Goal: Obtain resource: Obtain resource

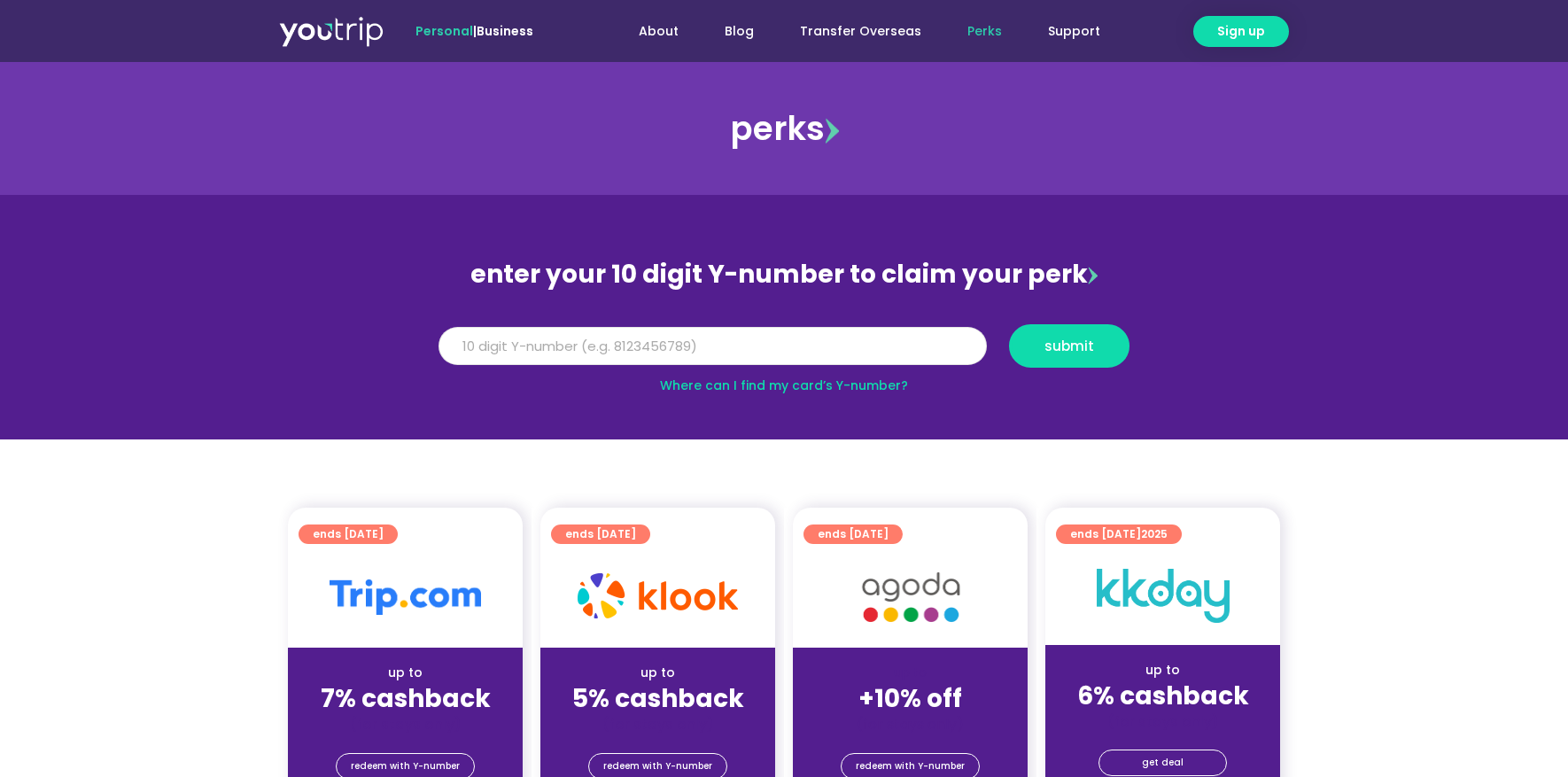
drag, startPoint x: 672, startPoint y: 351, endPoint x: 668, endPoint y: 332, distance: 19.4
click at [672, 351] on input "Y Number" at bounding box center [713, 346] width 549 height 39
click at [661, 335] on input "Y Number" at bounding box center [713, 346] width 549 height 39
type input "8101534550"
click at [1094, 341] on span "submit" at bounding box center [1069, 346] width 91 height 13
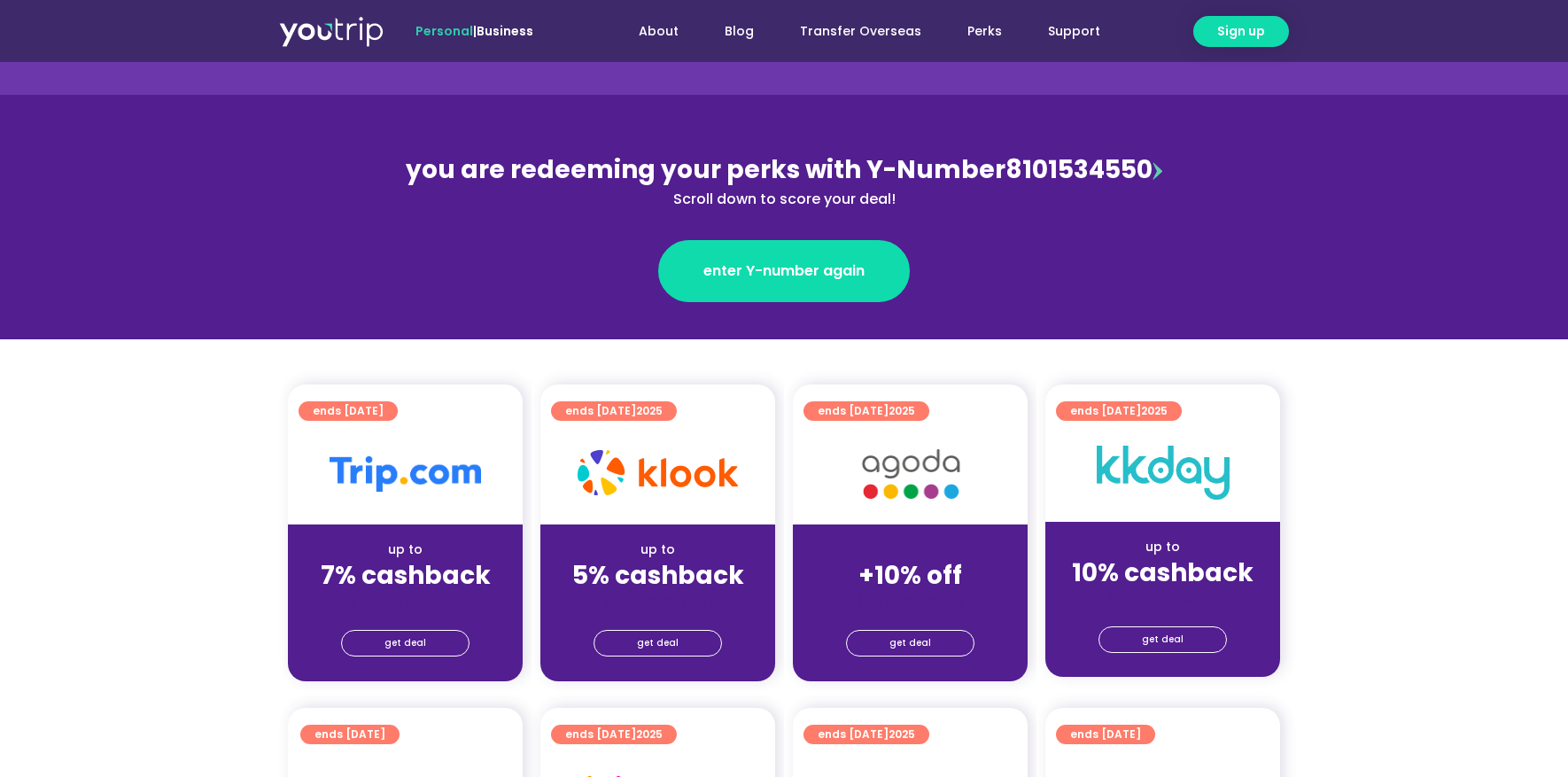
scroll to position [166, 0]
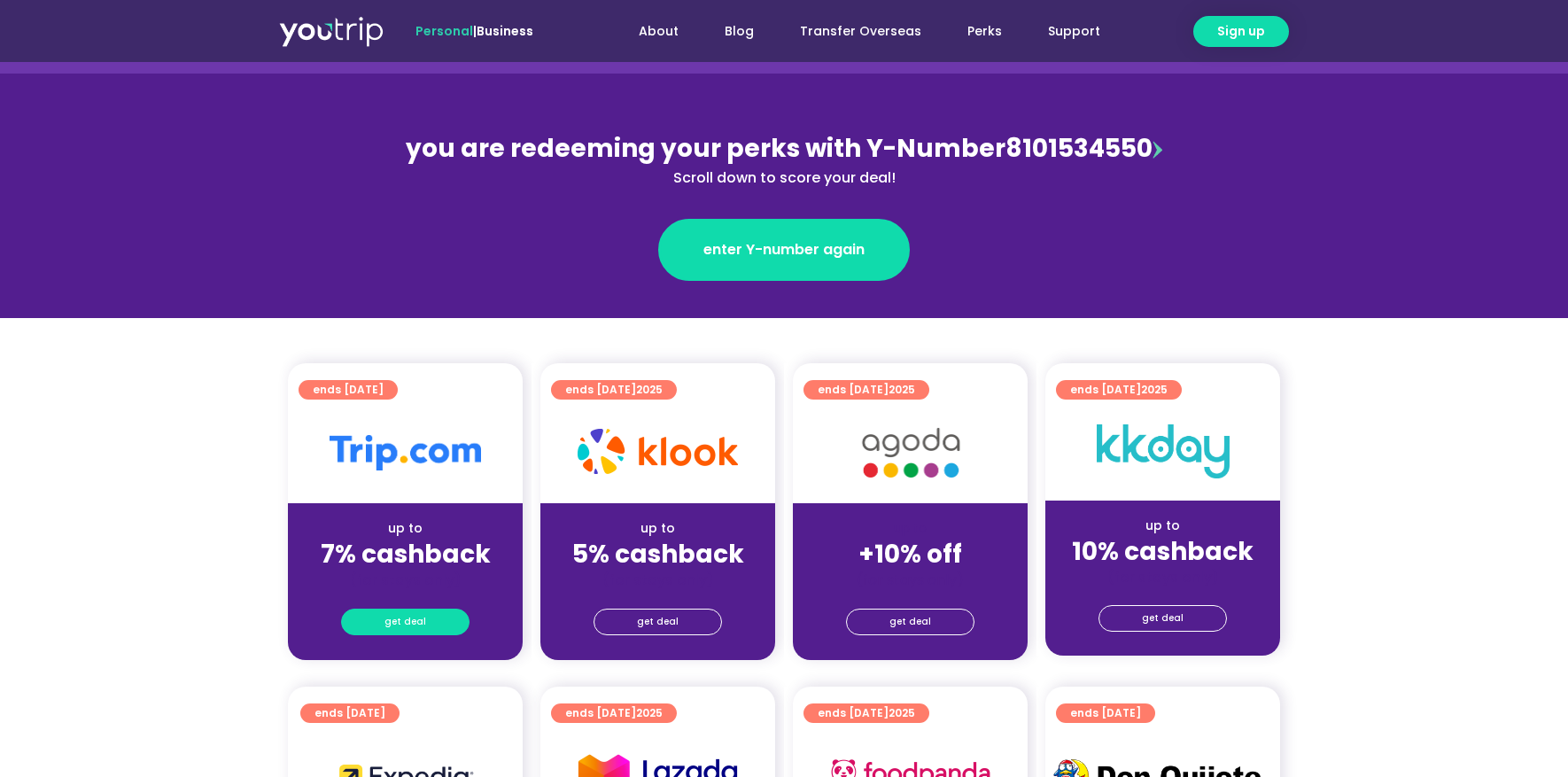
click at [437, 628] on link "get deal" at bounding box center [405, 622] width 129 height 26
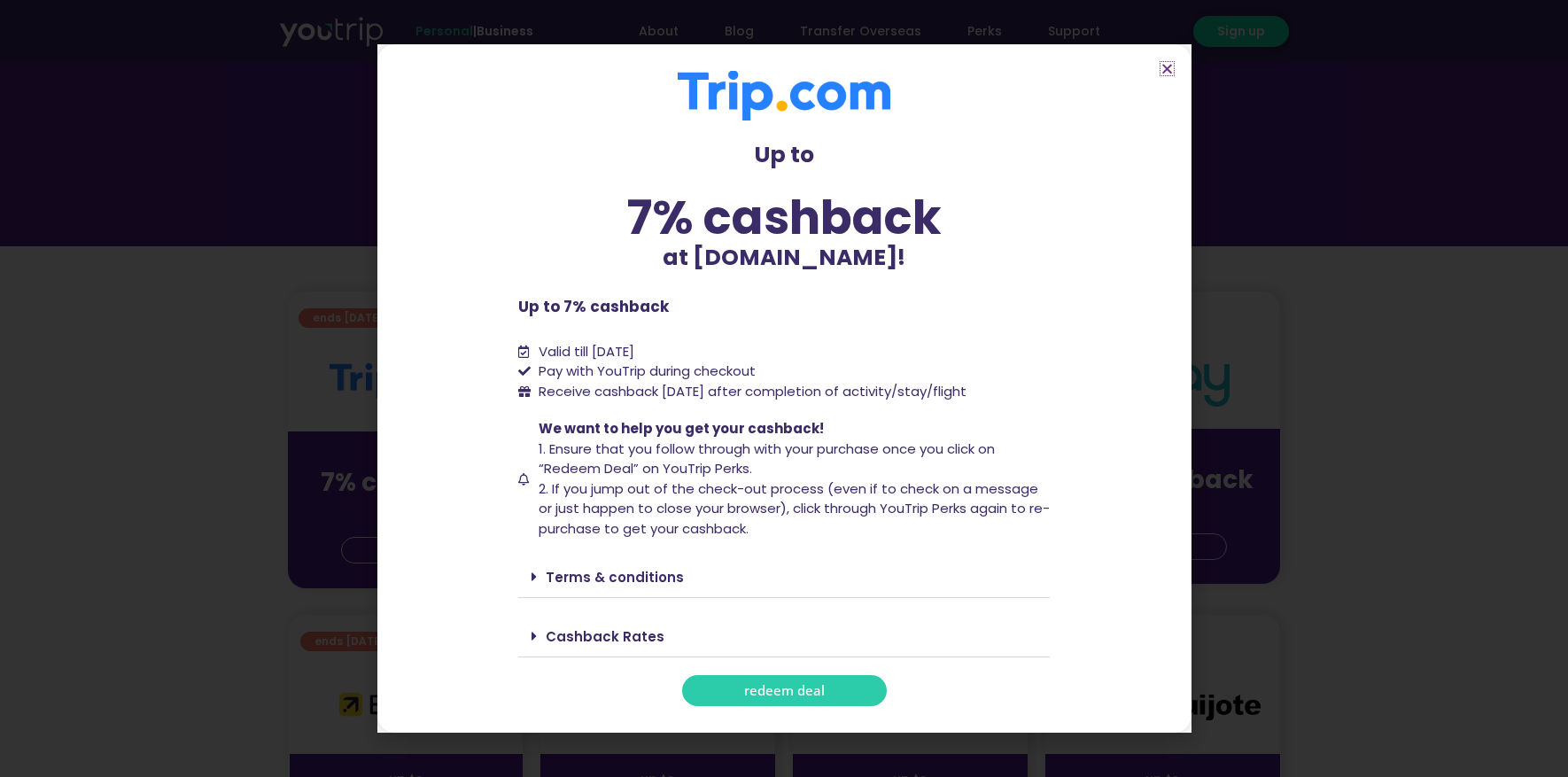
scroll to position [240, 0]
click at [823, 682] on link "redeem deal" at bounding box center [784, 690] width 204 height 31
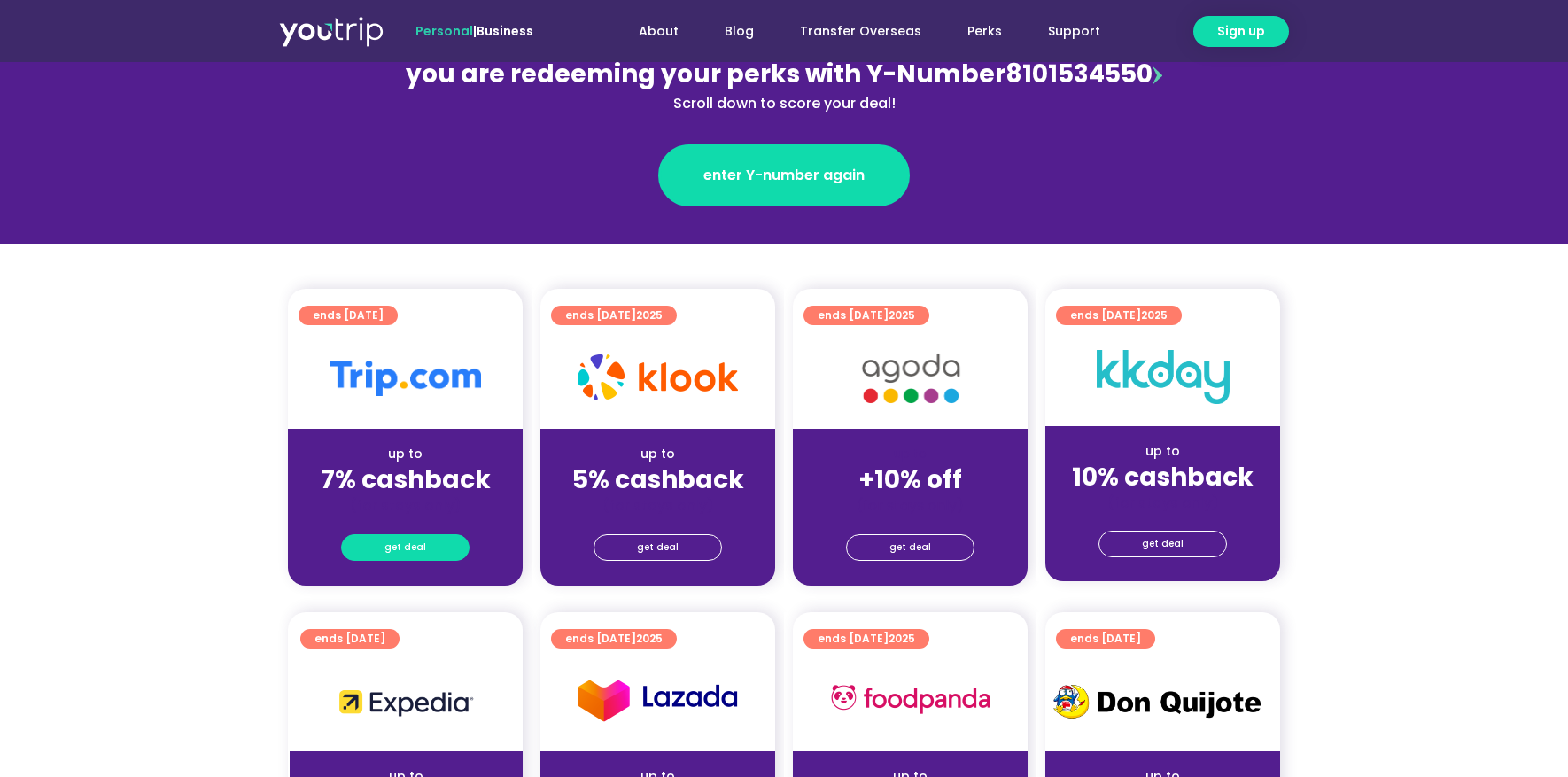
click at [412, 548] on span "get deal" at bounding box center [405, 547] width 42 height 25
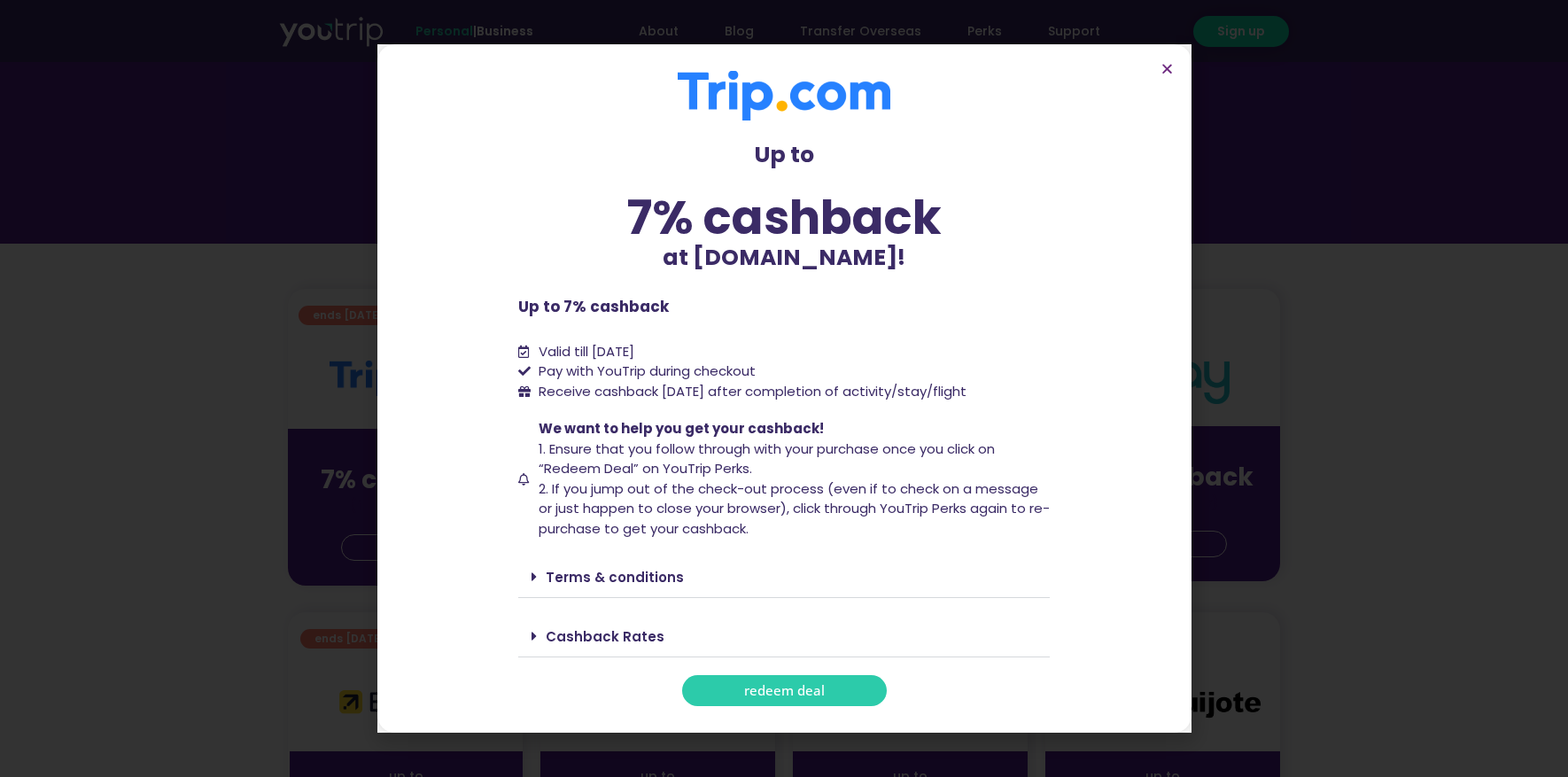
click at [819, 692] on span "redeem deal" at bounding box center [784, 691] width 80 height 13
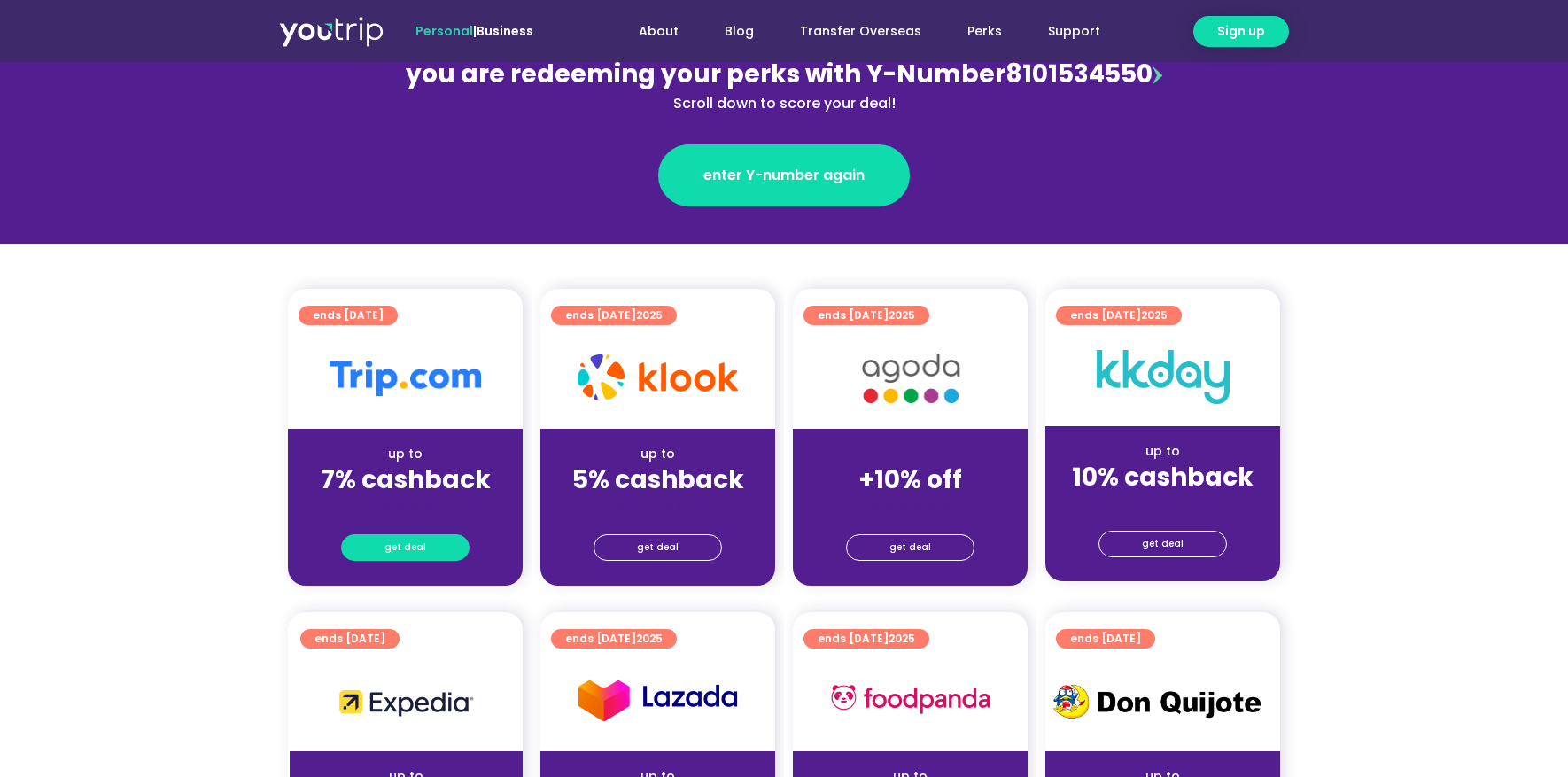
click at [425, 553] on link "get deal" at bounding box center [405, 547] width 129 height 26
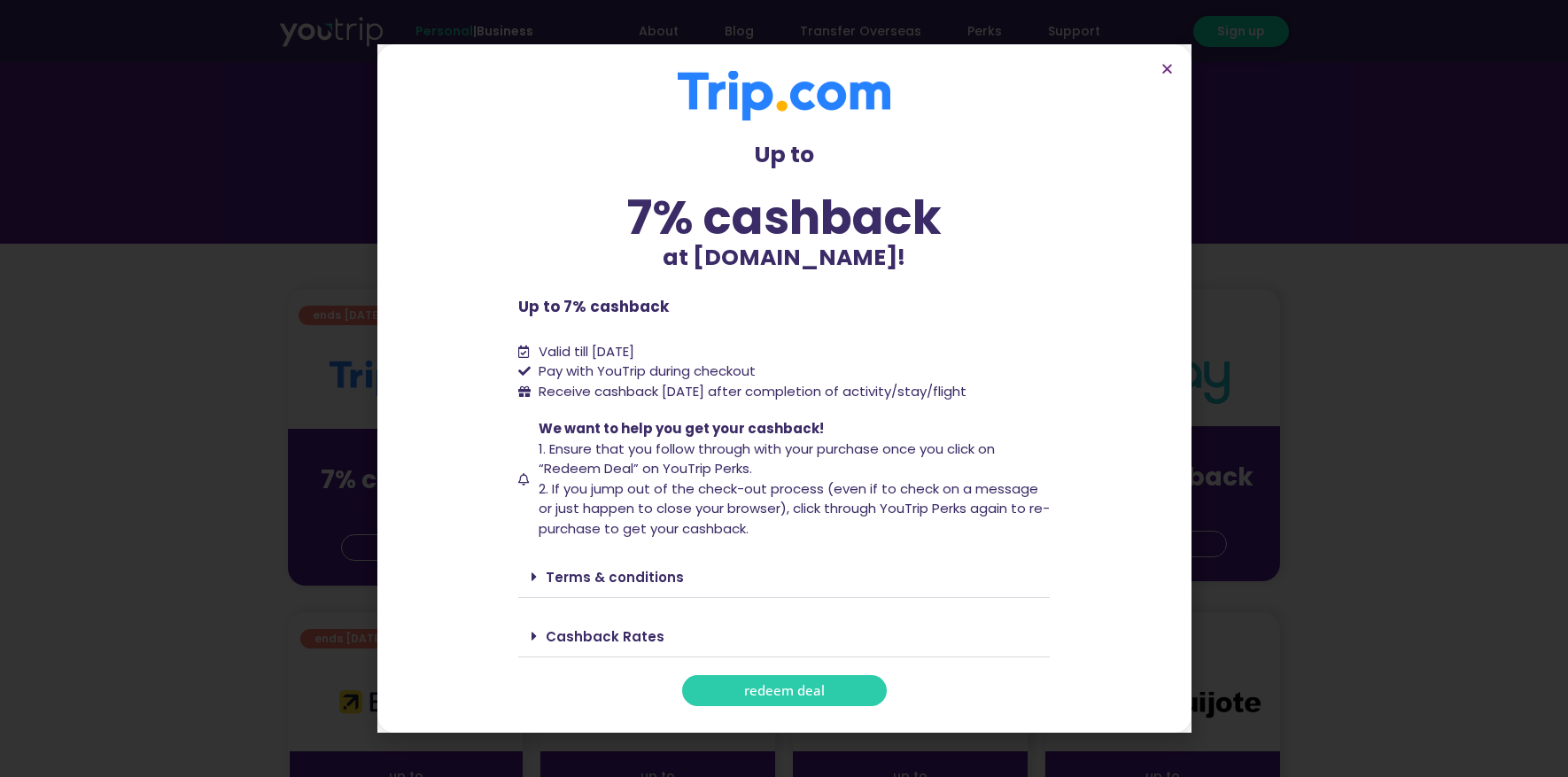
click at [797, 695] on span "redeem deal" at bounding box center [784, 691] width 80 height 13
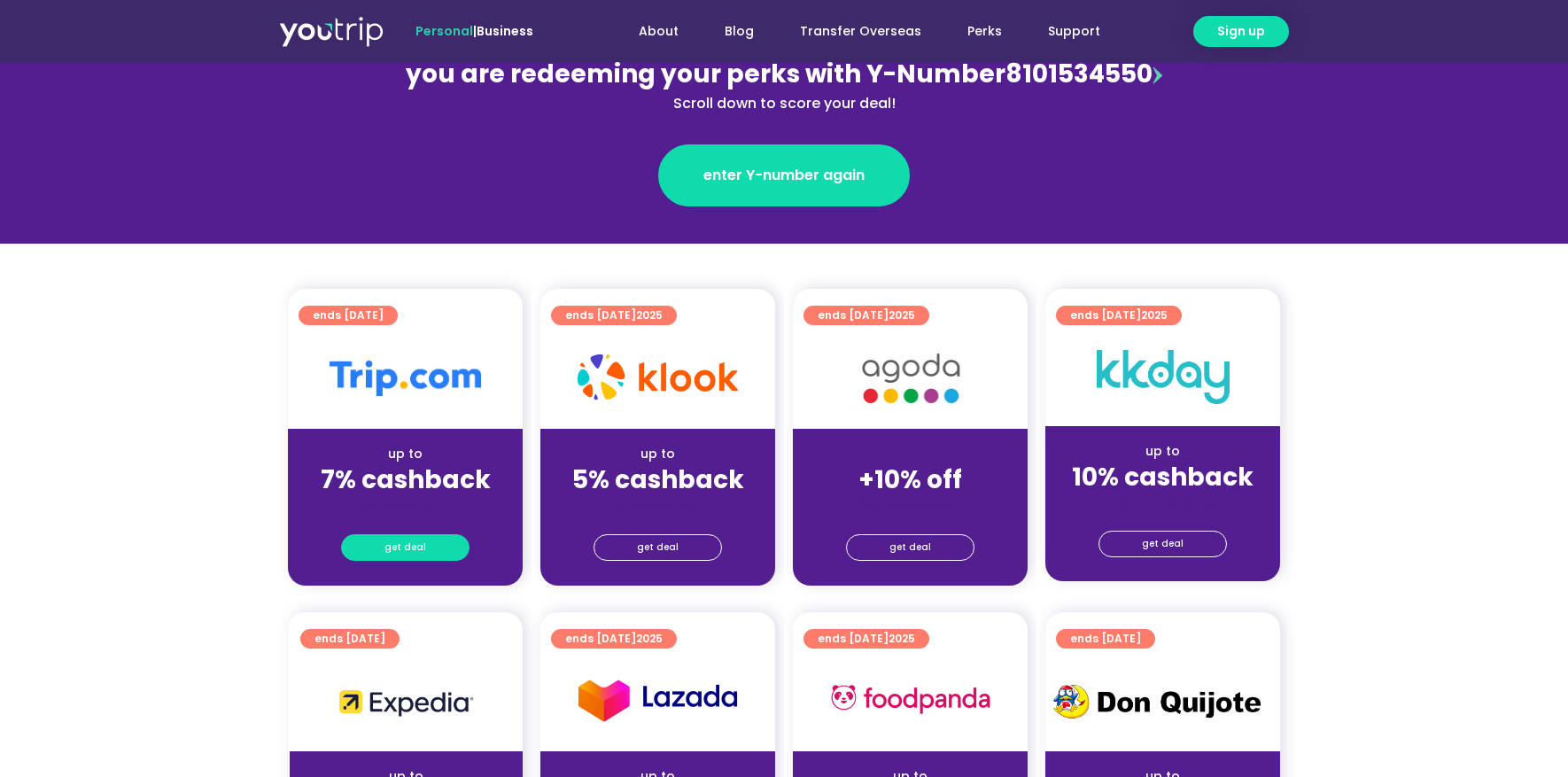
click at [420, 540] on span "get deal" at bounding box center [405, 547] width 42 height 25
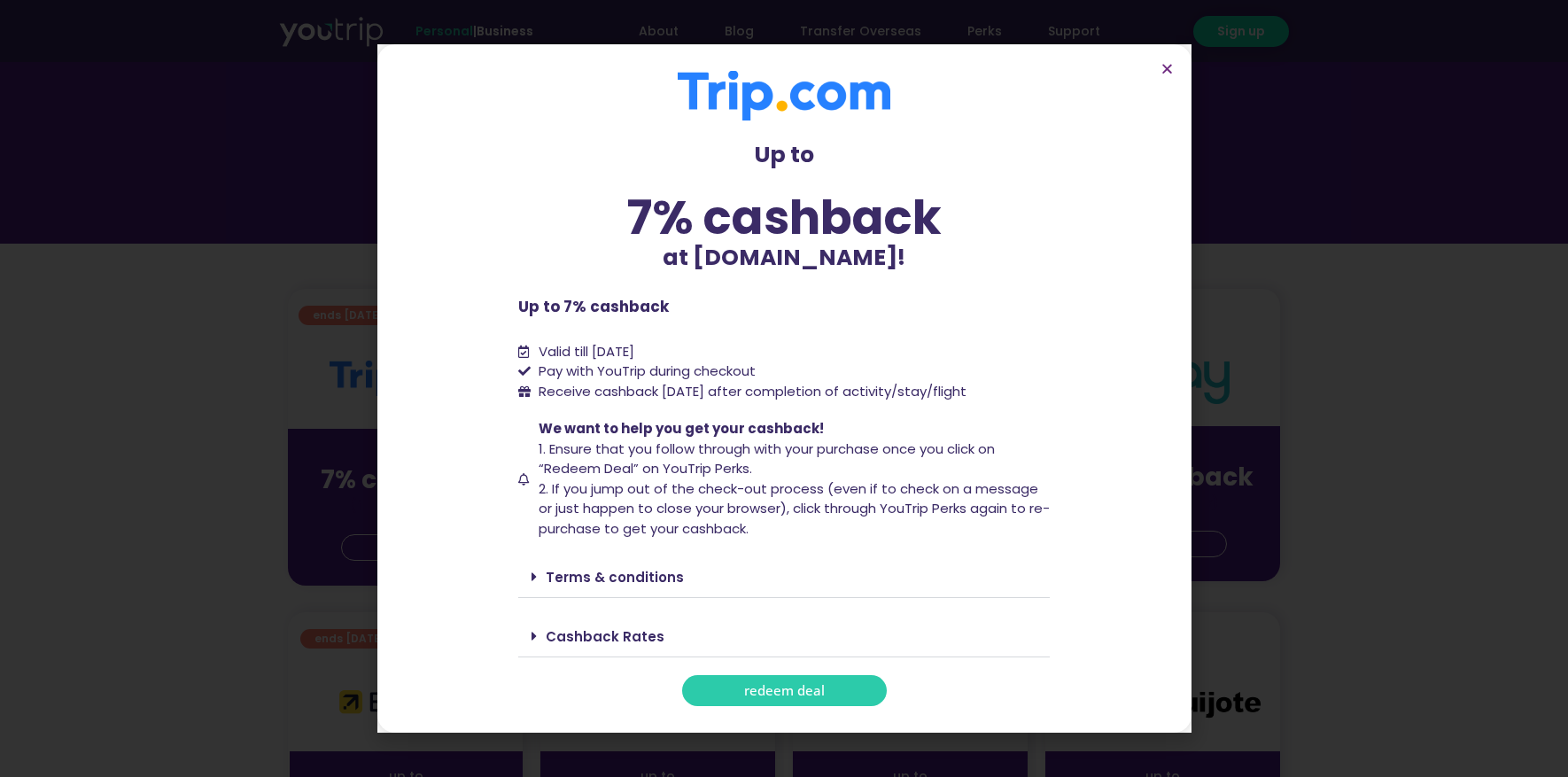
click at [859, 700] on link "redeem deal" at bounding box center [784, 690] width 204 height 31
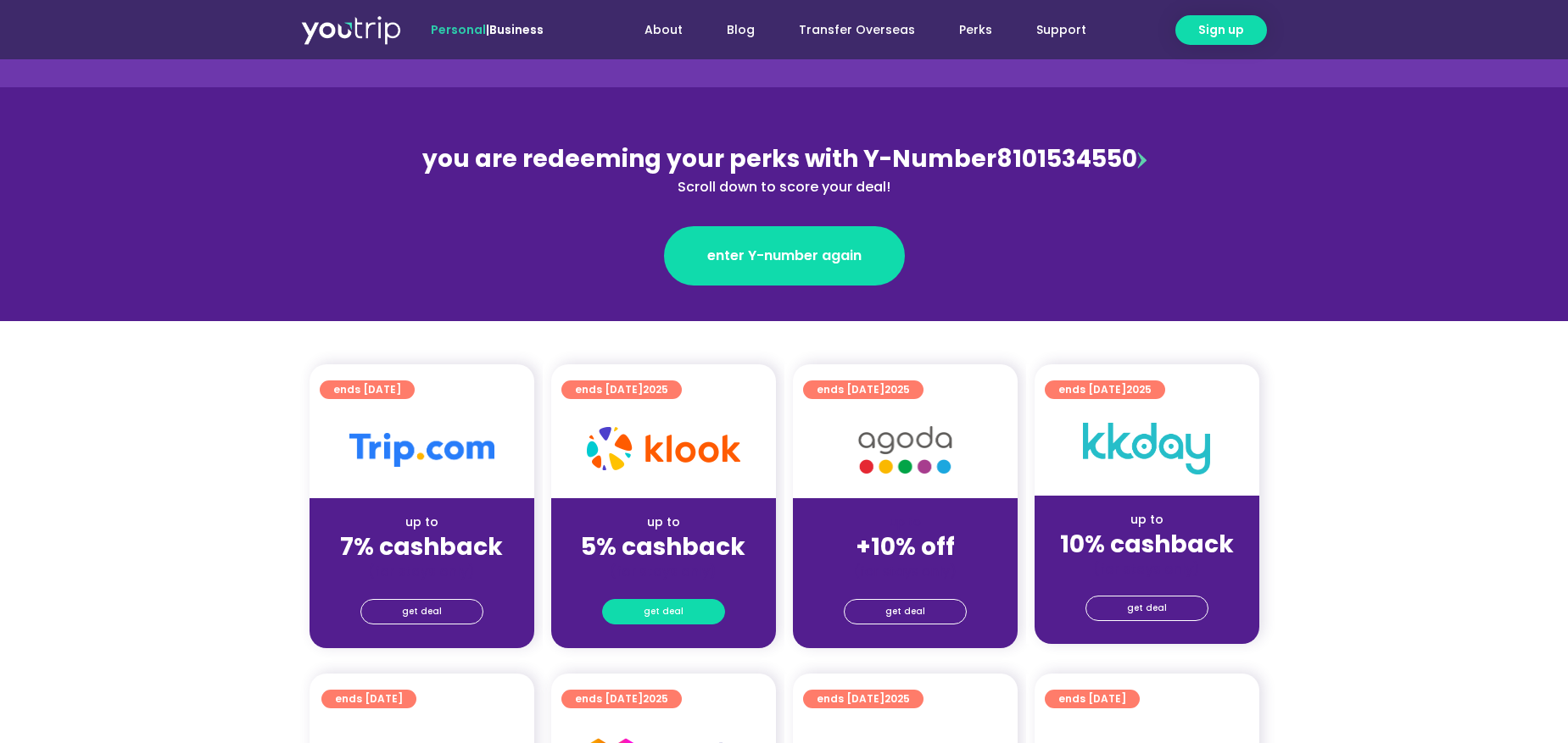
scroll to position [140, 0]
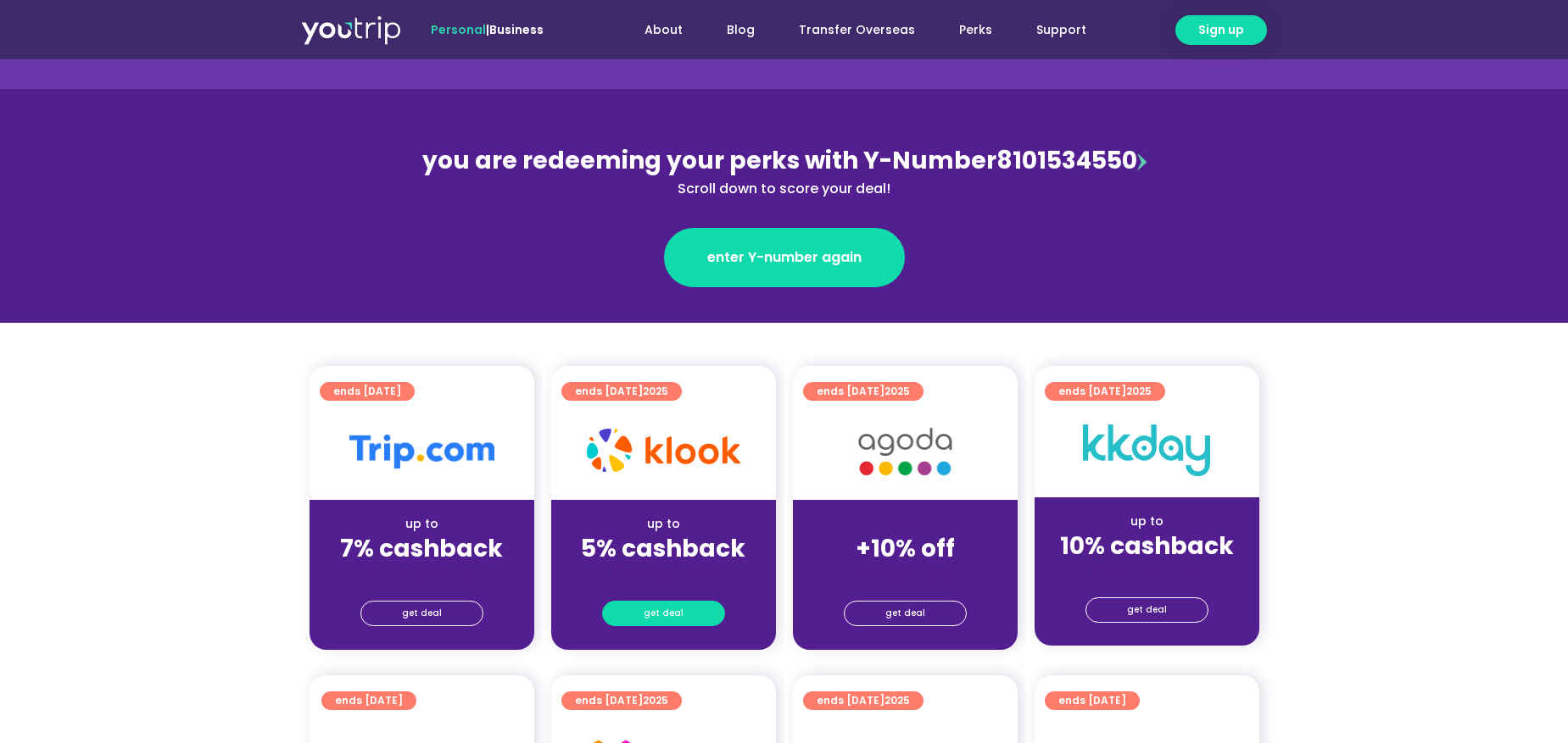
click at [676, 607] on span "get deal" at bounding box center [663, 614] width 40 height 24
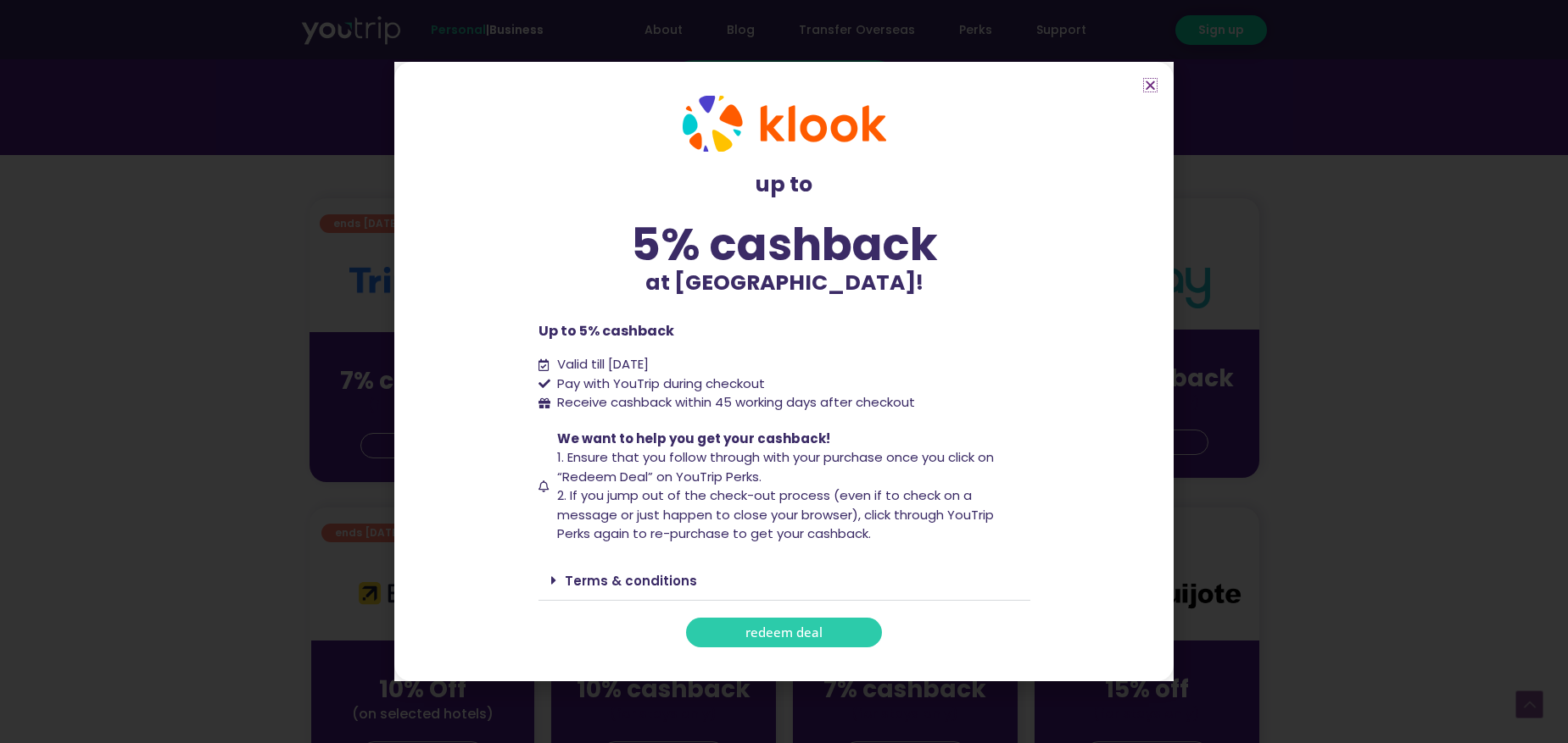
scroll to position [310, 0]
click at [842, 643] on link "redeem deal" at bounding box center [784, 632] width 196 height 29
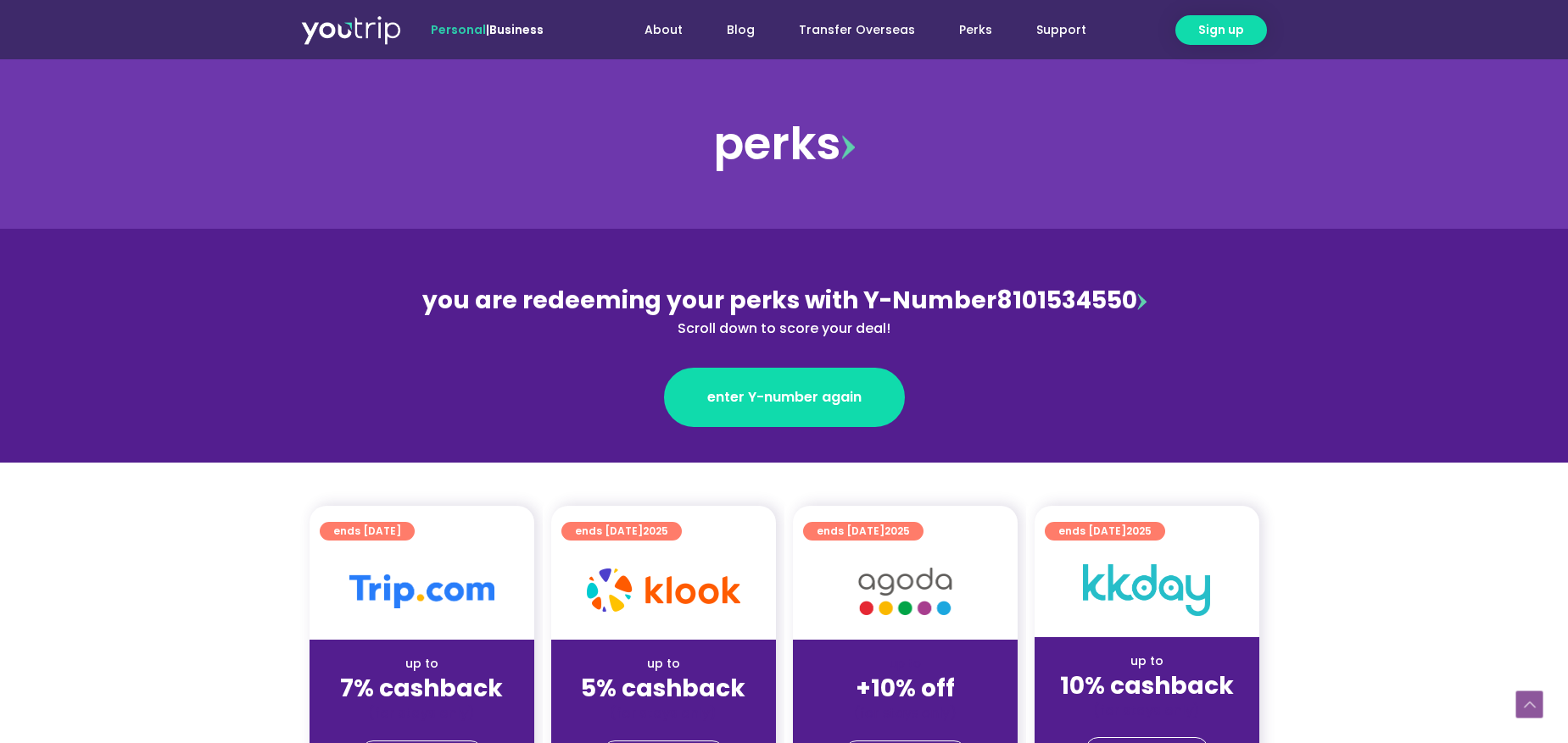
scroll to position [310, 0]
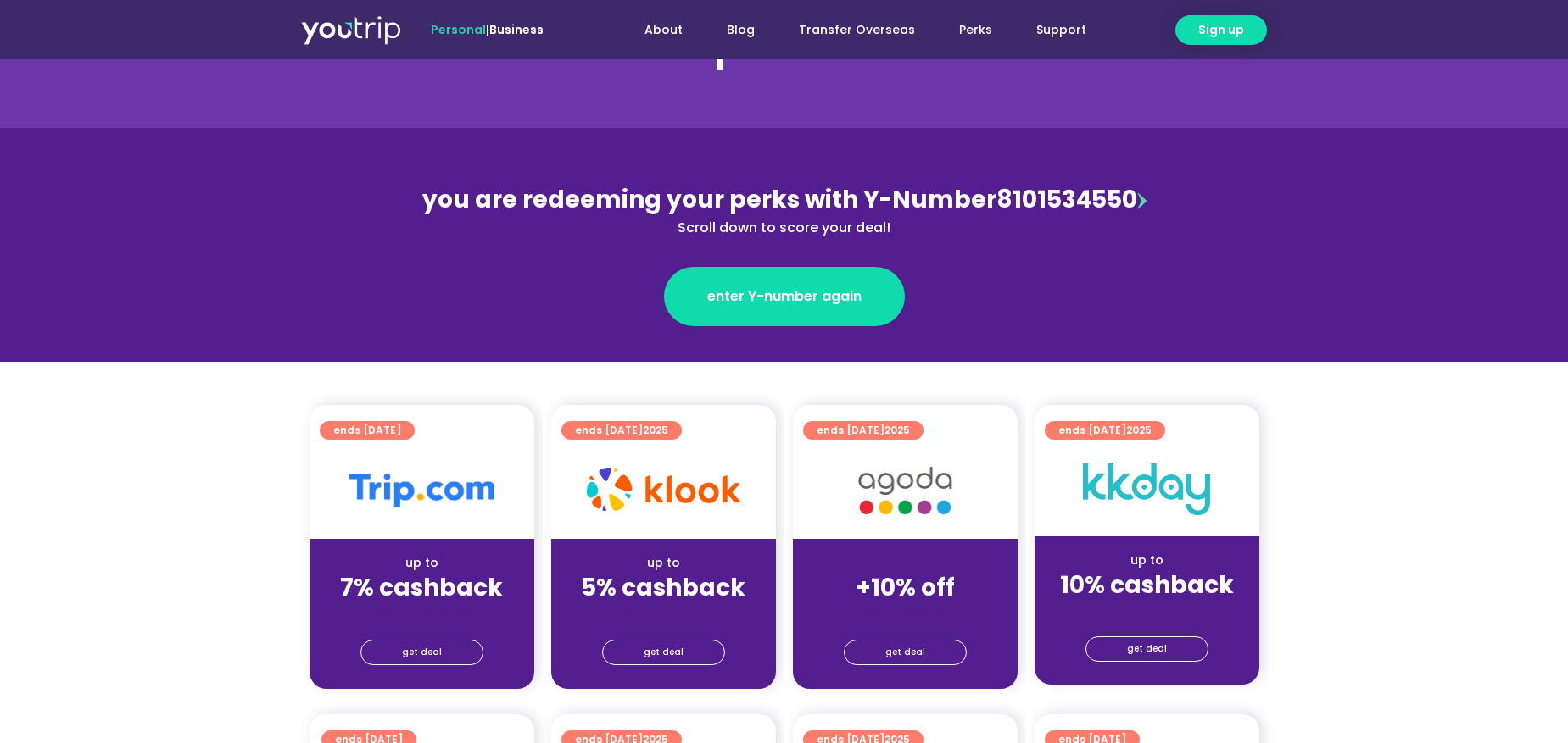
scroll to position [130, 0]
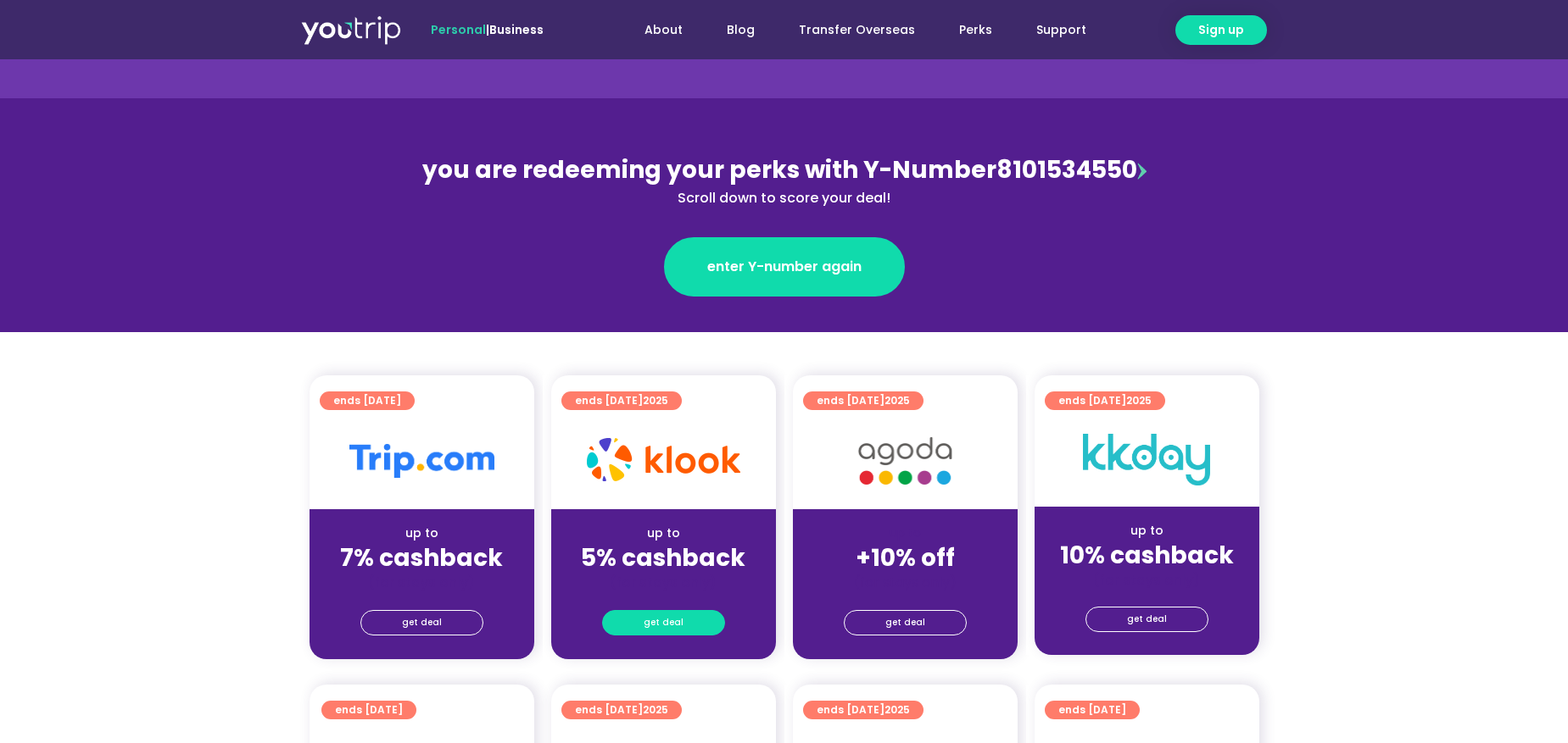
click at [683, 626] on link "get deal" at bounding box center [664, 622] width 123 height 25
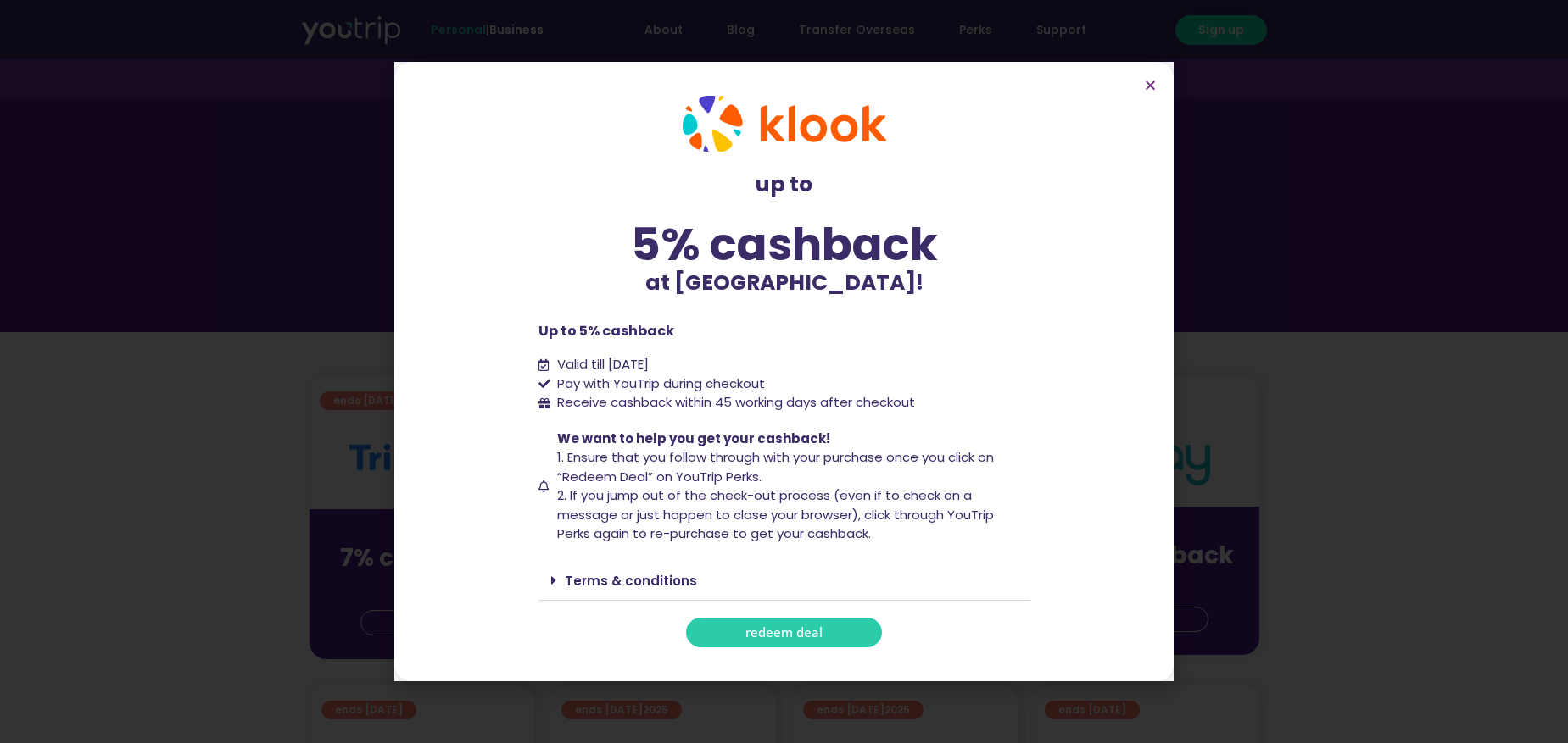
click at [792, 626] on span "redeem deal" at bounding box center [784, 632] width 77 height 13
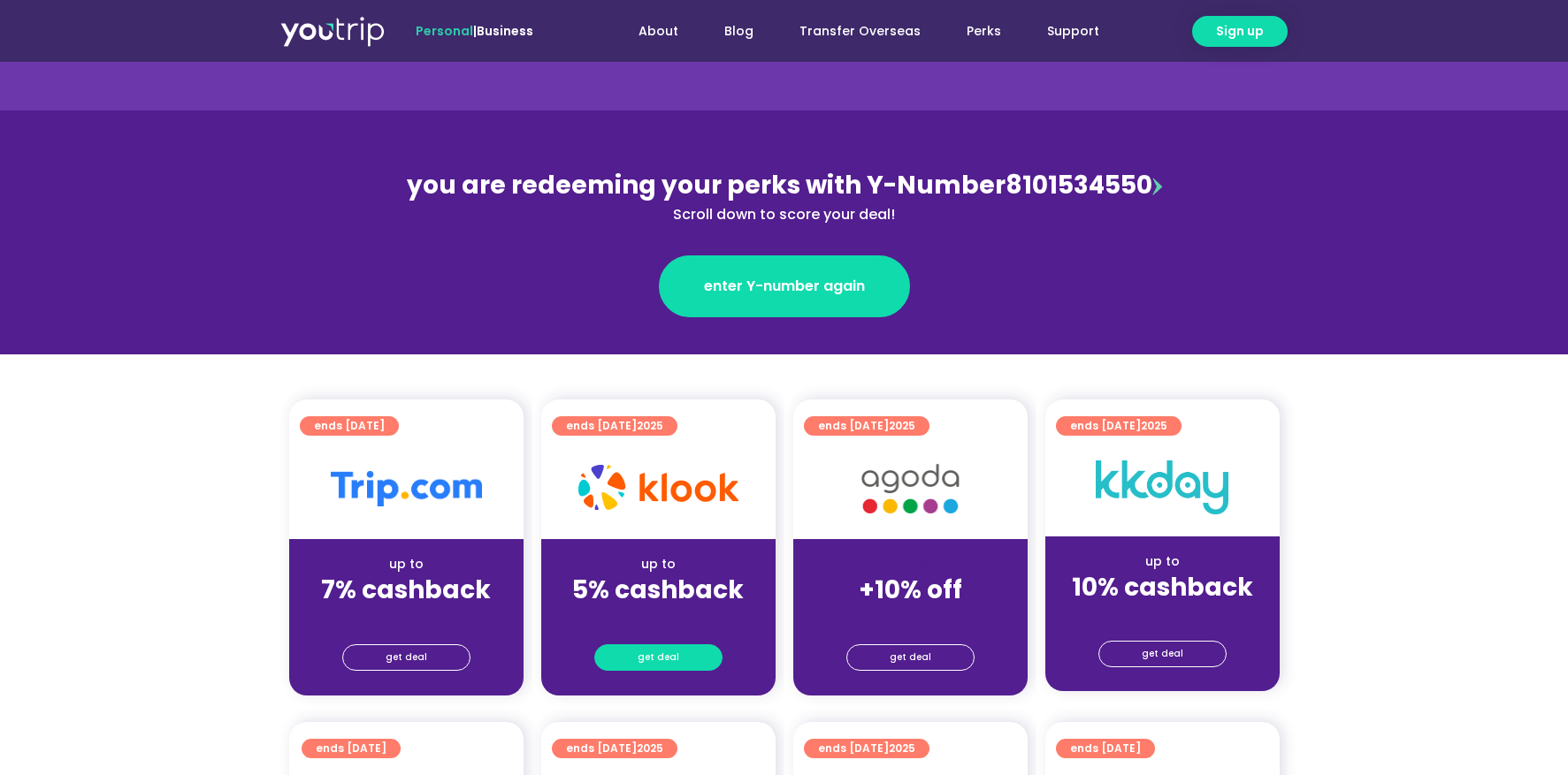
click at [667, 653] on span "get deal" at bounding box center [658, 658] width 42 height 25
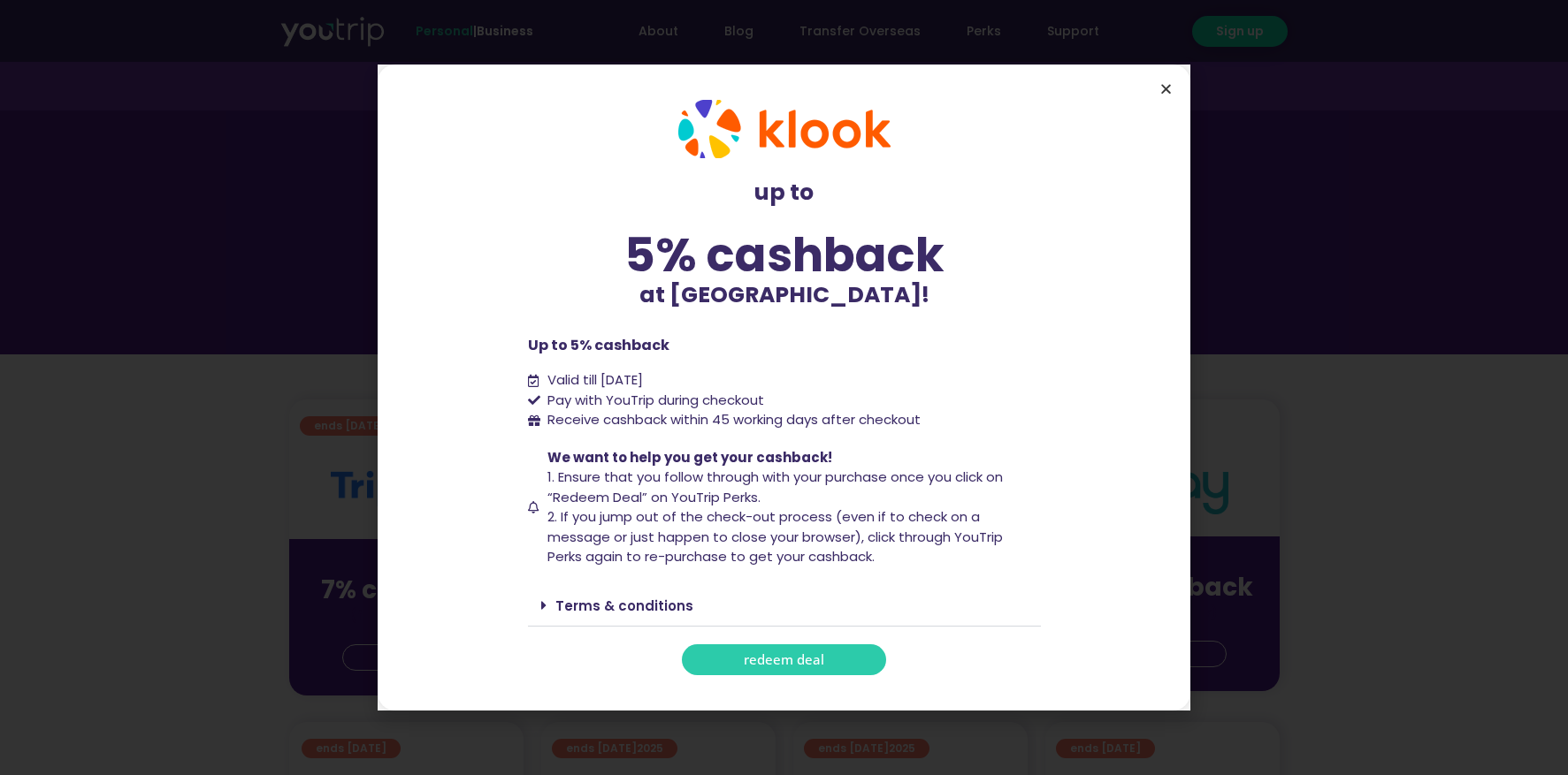
click at [1162, 86] on icon "Close" at bounding box center [1166, 88] width 13 height 13
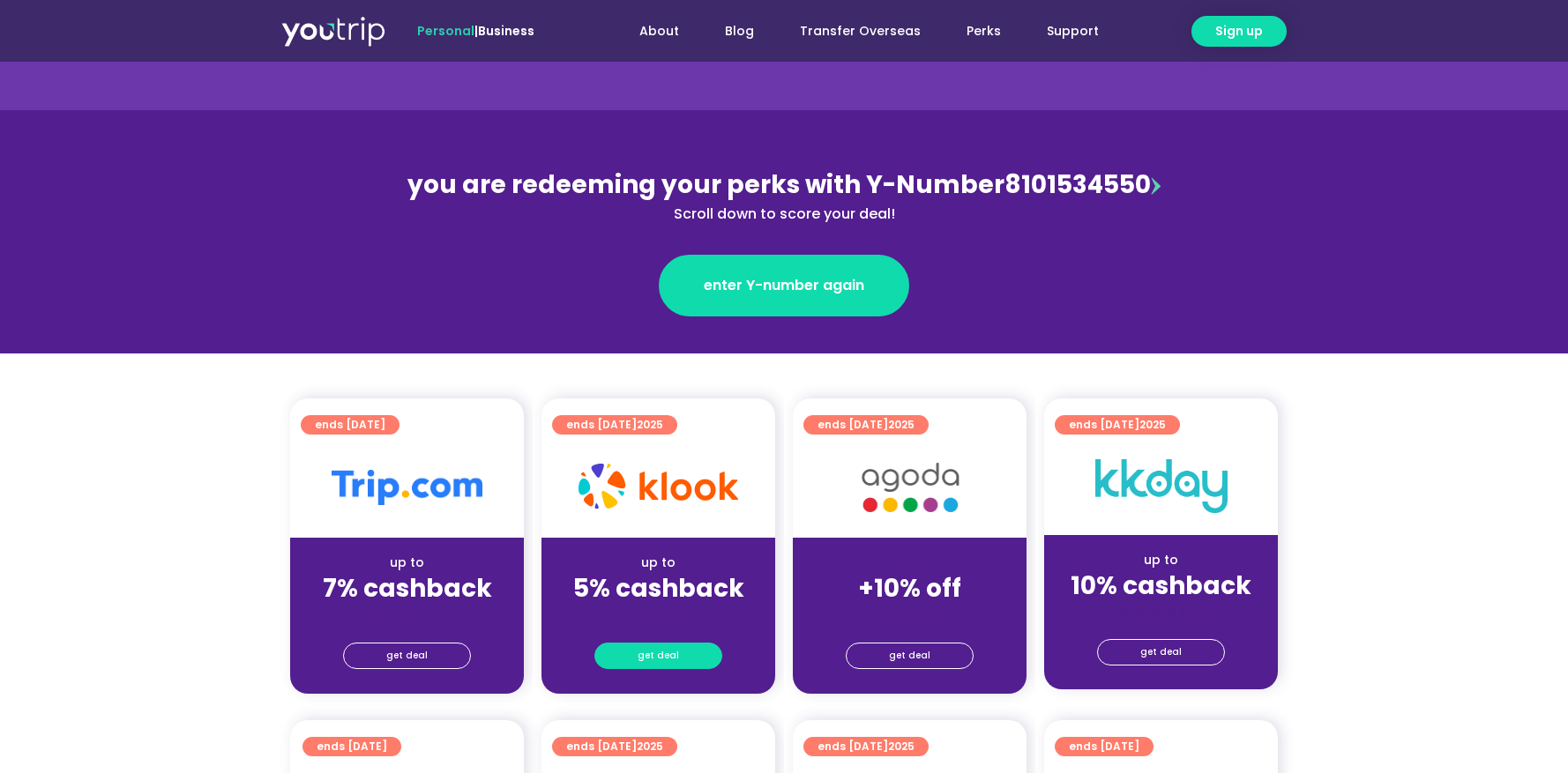
click at [677, 660] on link "get deal" at bounding box center [659, 656] width 128 height 26
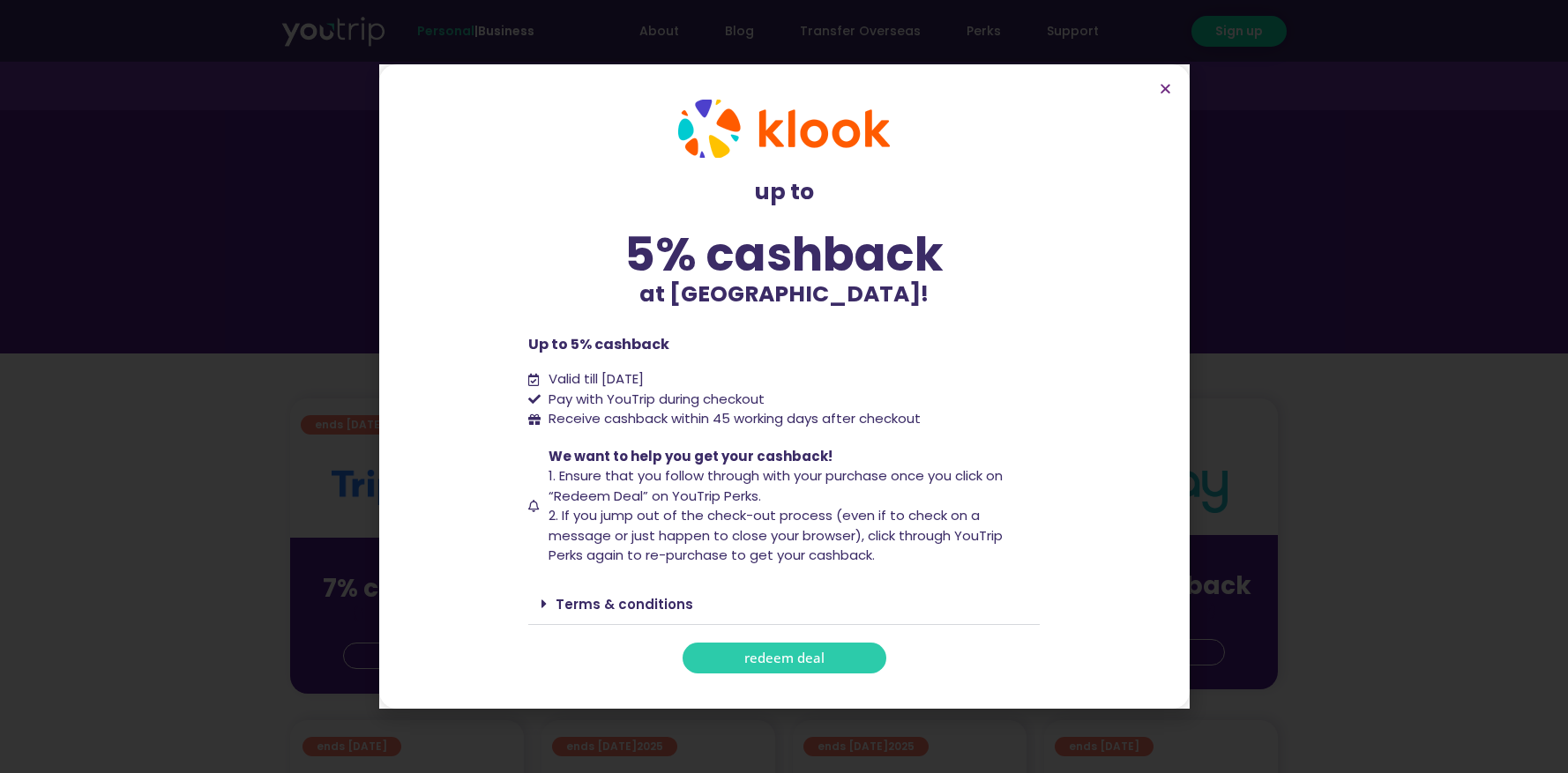
click at [774, 664] on span "redeem deal" at bounding box center [784, 658] width 80 height 13
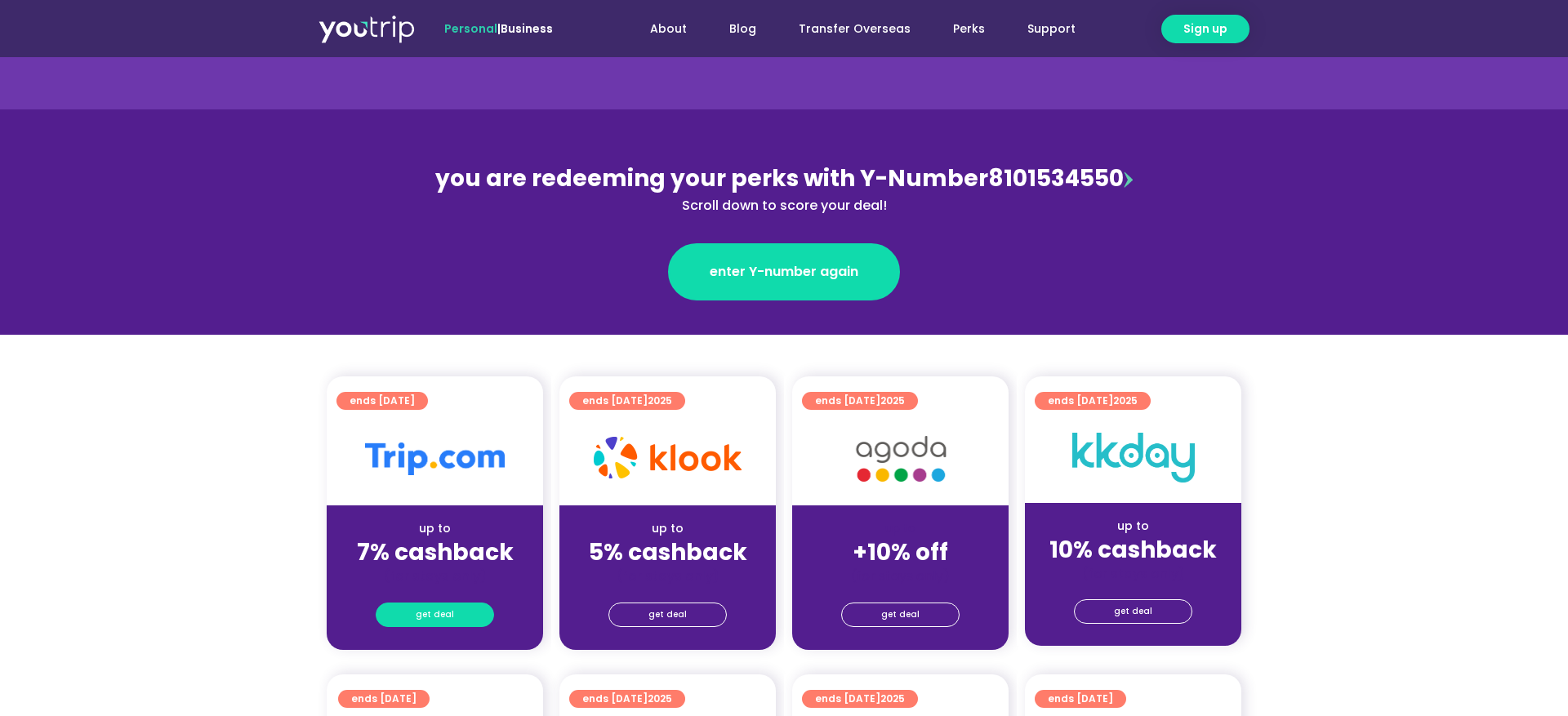
click at [449, 607] on span "get deal" at bounding box center [434, 614] width 39 height 23
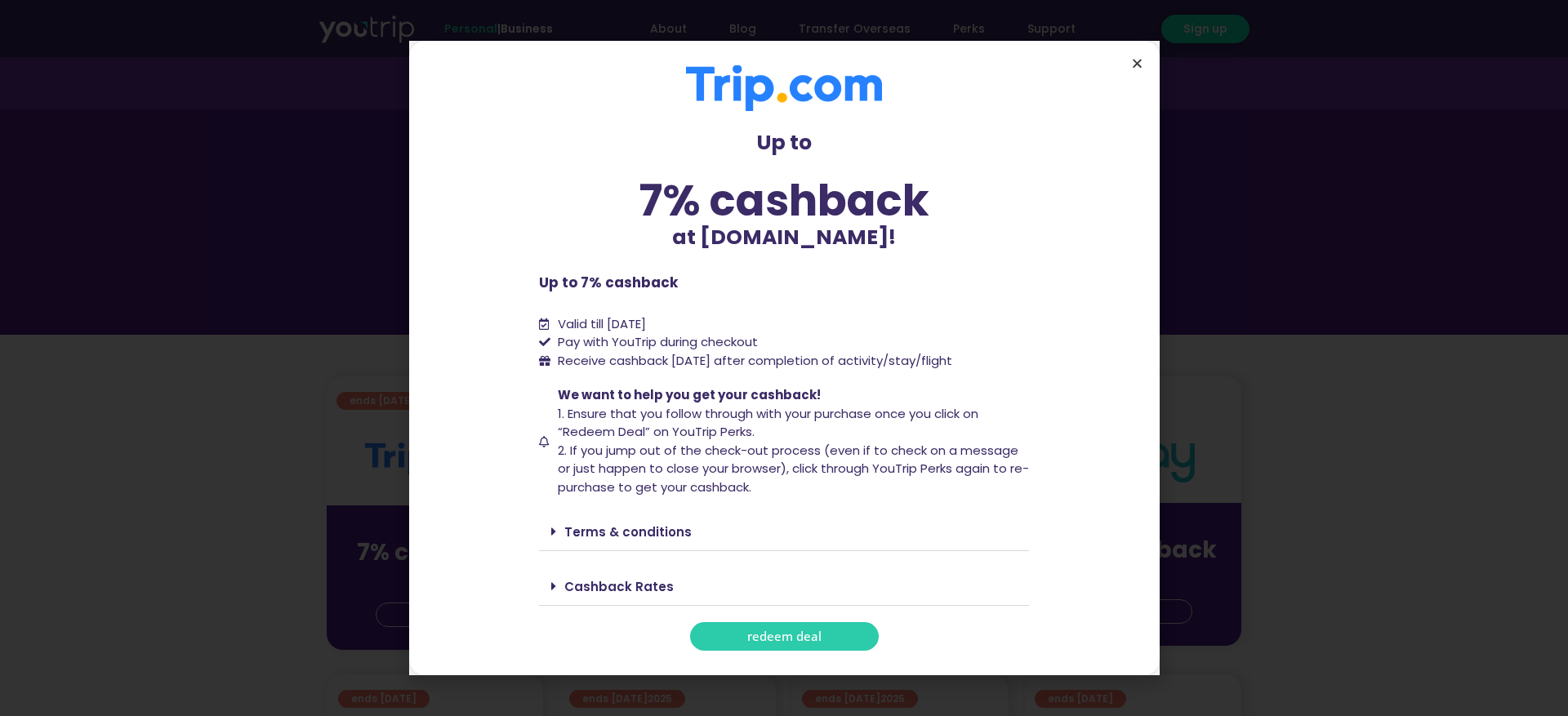
click at [1132, 62] on icon "Close" at bounding box center [1137, 63] width 12 height 12
